Goal: Task Accomplishment & Management: Use online tool/utility

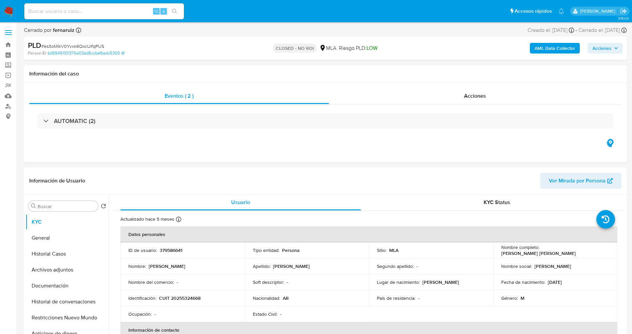
select select "10"
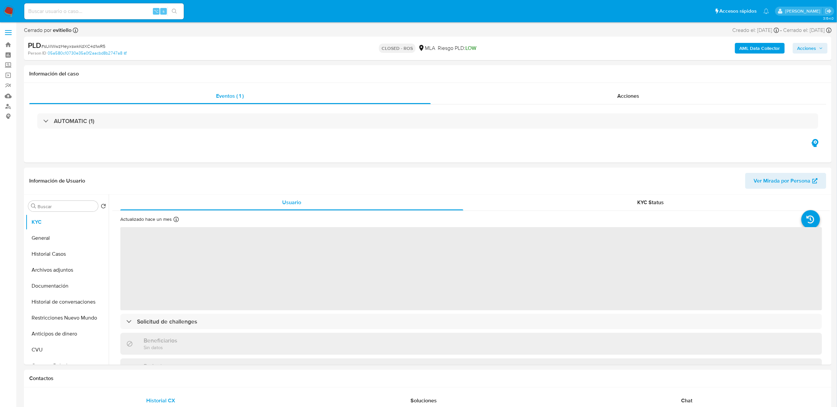
select select "10"
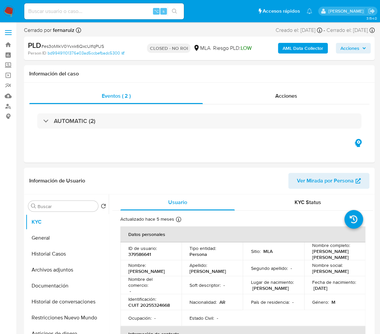
select select "10"
click at [75, 9] on input at bounding box center [104, 11] width 160 height 9
paste input "Bm7C6wZKqE4k72Oa9T5bFNiE"
type input "Bm7C6wZKqE4k72Oa9T5bFNiE"
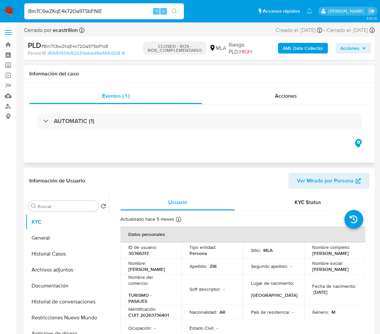
select select "10"
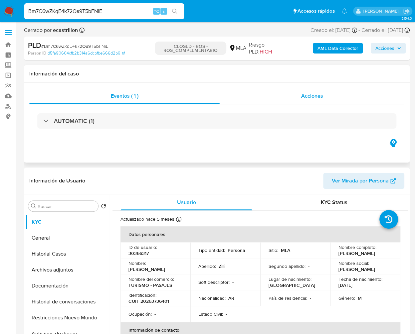
click at [319, 92] on div "Acciones" at bounding box center [311, 96] width 185 height 16
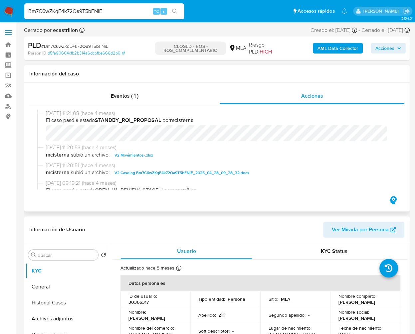
scroll to position [304, 0]
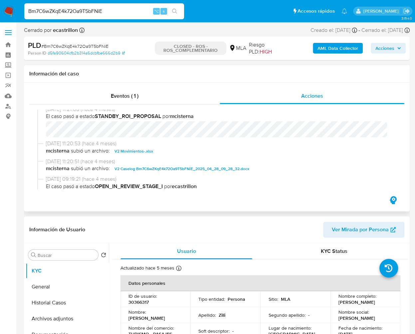
click at [140, 170] on span "V2 Caselog Bm7C6wZKqE4k72Oa9T5bFNiE_2025_04_28_09_28_32.docx" at bounding box center [181, 169] width 135 height 8
click at [132, 153] on span "V2 Movimientos-.xlsx" at bounding box center [133, 151] width 39 height 8
click at [146, 103] on div "Eventos ( 1 )" at bounding box center [124, 96] width 190 height 16
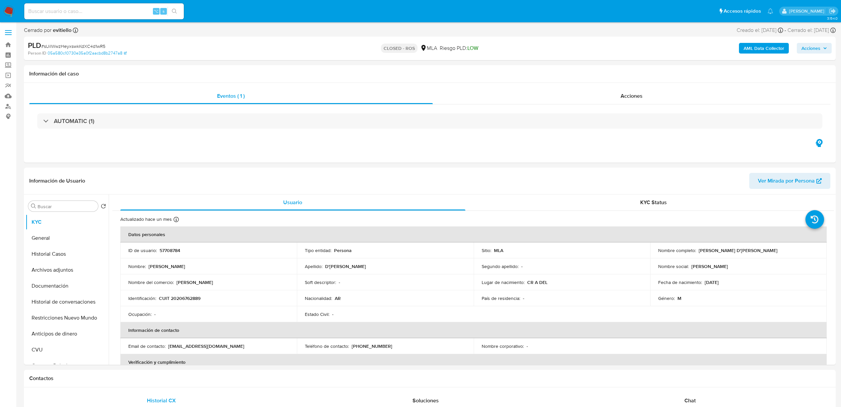
select select "10"
